Goal: Transaction & Acquisition: Purchase product/service

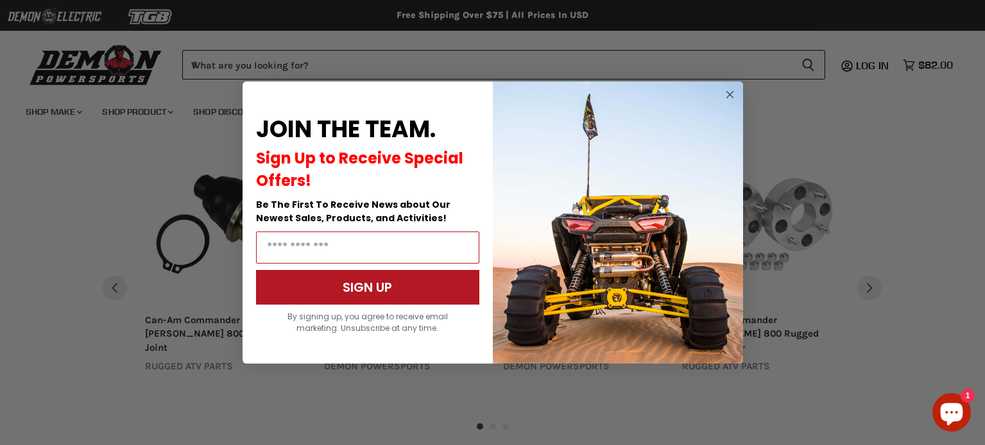
scroll to position [1172, 0]
